Goal: Navigation & Orientation: Go to known website

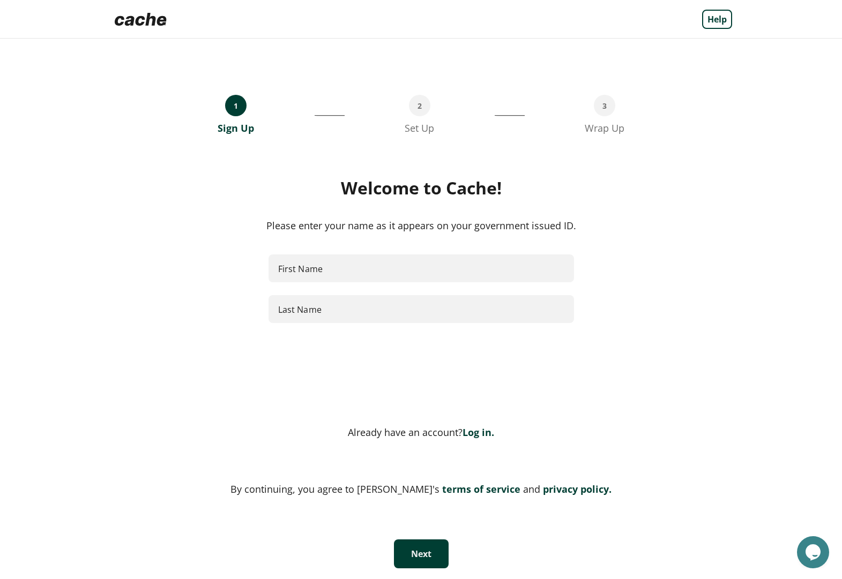
click at [132, 21] on img at bounding box center [140, 19] width 61 height 21
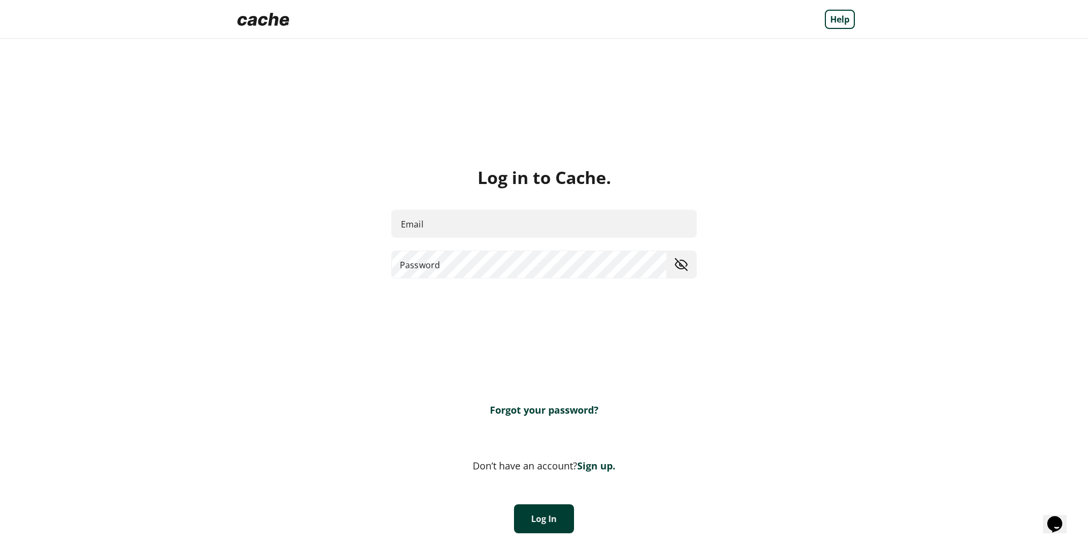
click at [265, 23] on img at bounding box center [263, 19] width 61 height 21
click at [277, 22] on img at bounding box center [263, 19] width 61 height 21
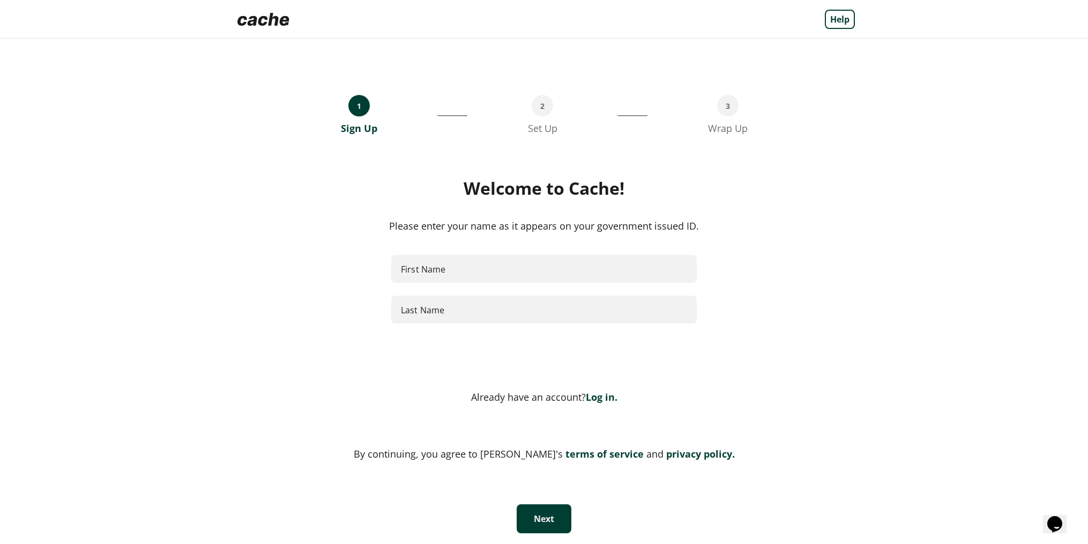
click at [260, 21] on img at bounding box center [263, 19] width 61 height 21
